Goal: Information Seeking & Learning: Learn about a topic

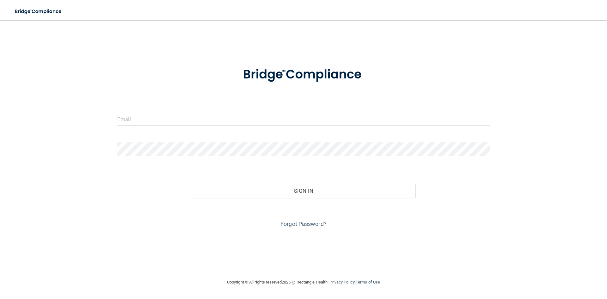
click at [132, 122] on input "email" at bounding box center [303, 119] width 373 height 14
type input "[PERSON_NAME][EMAIL_ADDRESS][DOMAIN_NAME]"
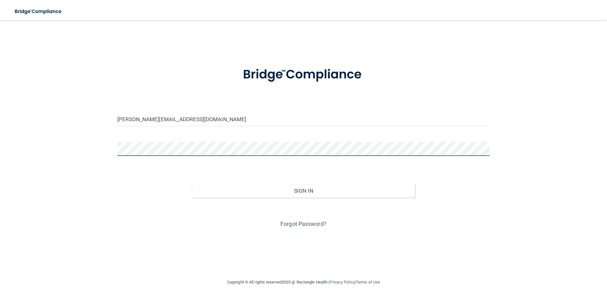
click at [192, 184] on button "Sign In" at bounding box center [304, 191] width 224 height 14
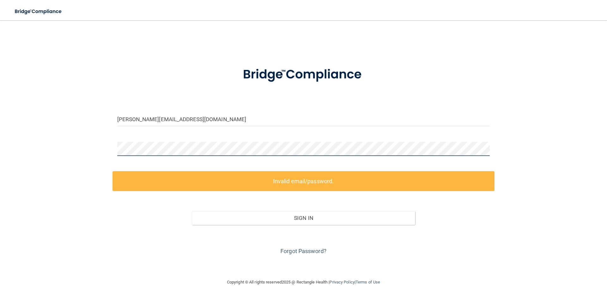
click at [192, 211] on button "Sign In" at bounding box center [304, 218] width 224 height 14
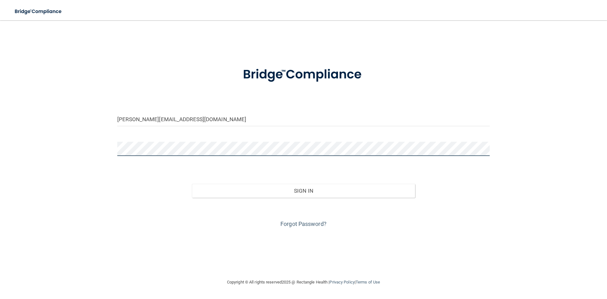
click at [192, 184] on button "Sign In" at bounding box center [304, 191] width 224 height 14
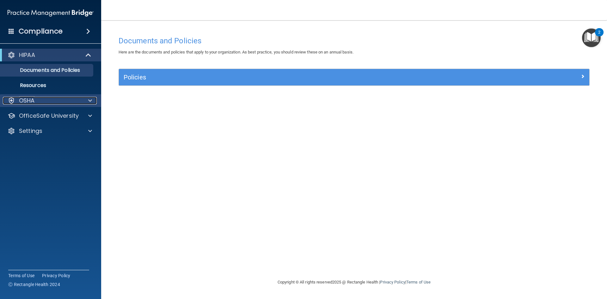
click at [85, 100] on div at bounding box center [89, 101] width 16 height 8
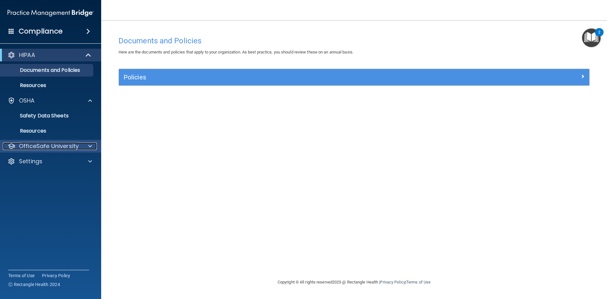
click at [91, 148] on span at bounding box center [90, 146] width 4 height 8
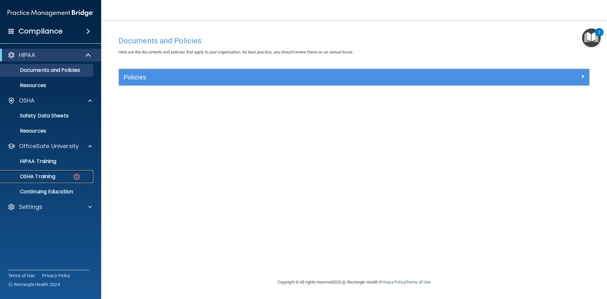
click at [76, 171] on link "OSHA Training" at bounding box center [44, 176] width 100 height 13
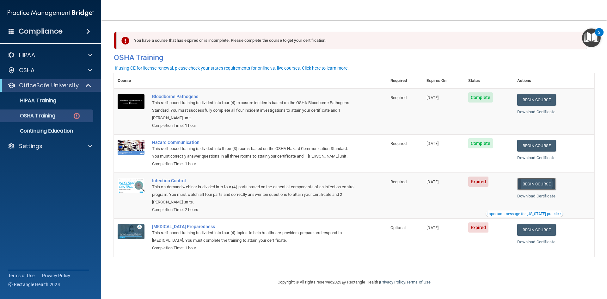
click at [546, 185] on link "Begin Course" at bounding box center [537, 184] width 39 height 12
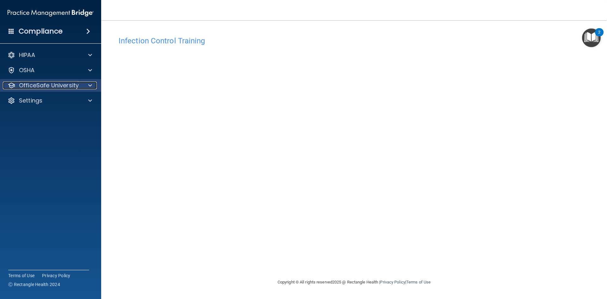
click at [87, 85] on div at bounding box center [89, 86] width 16 height 8
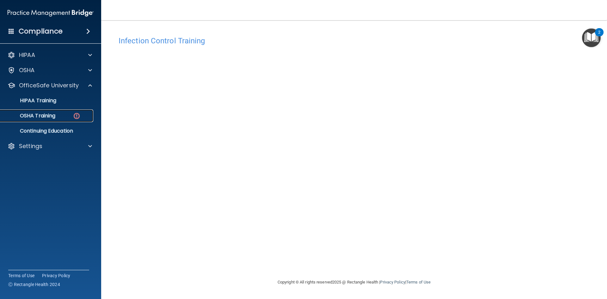
click at [68, 114] on div "OSHA Training" at bounding box center [47, 116] width 86 height 6
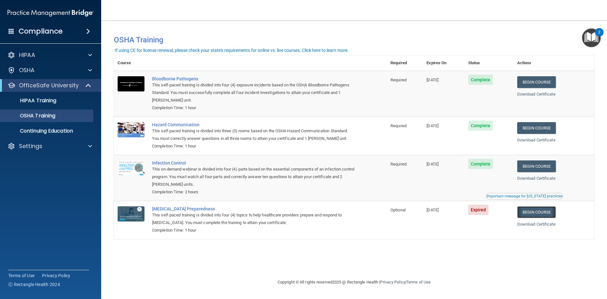
click at [544, 211] on link "Begin Course" at bounding box center [537, 212] width 39 height 12
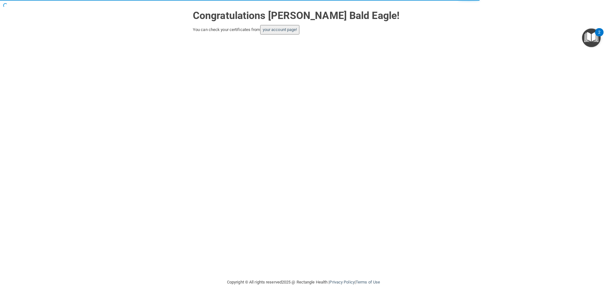
click at [280, 27] on button "your account page!" at bounding box center [280, 29] width 40 height 9
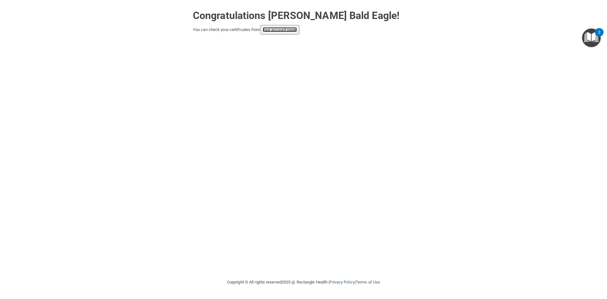
click at [279, 30] on link "your account page!" at bounding box center [280, 29] width 34 height 5
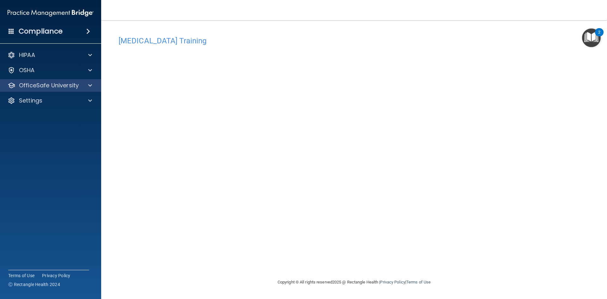
click at [91, 79] on div "OfficeSafe University" at bounding box center [51, 85] width 102 height 13
click at [90, 81] on div "OfficeSafe University" at bounding box center [51, 85] width 102 height 13
click at [92, 86] on div at bounding box center [89, 86] width 16 height 8
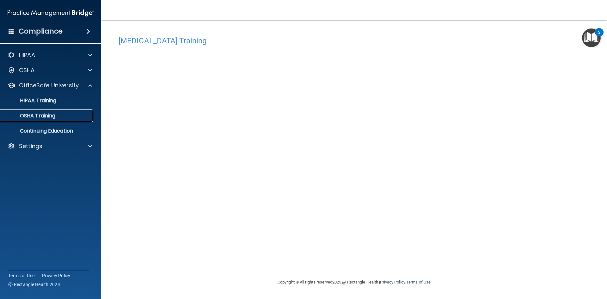
click at [55, 115] on p "OSHA Training" at bounding box center [29, 116] width 51 height 6
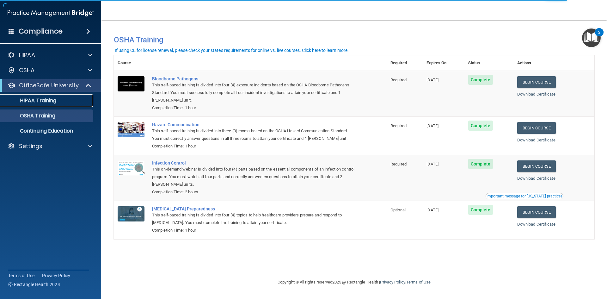
click at [64, 101] on div "HIPAA Training" at bounding box center [47, 100] width 86 height 6
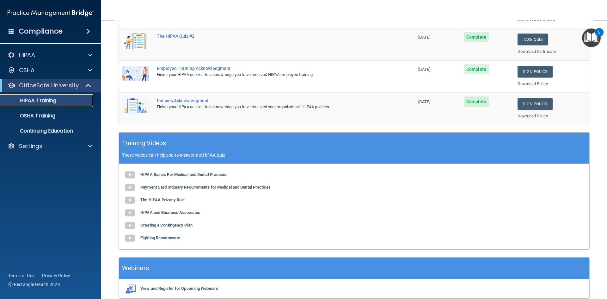
scroll to position [177, 0]
